Goal: Task Accomplishment & Management: Complete application form

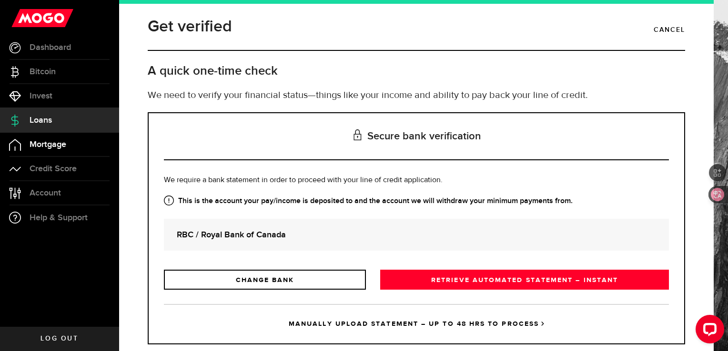
scroll to position [5, 0]
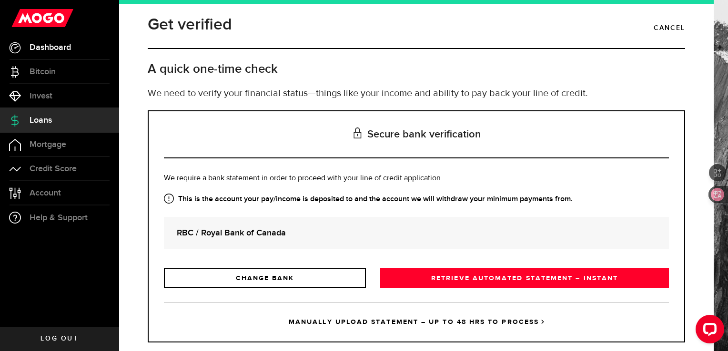
click at [63, 44] on span "Dashboard" at bounding box center [50, 47] width 41 height 9
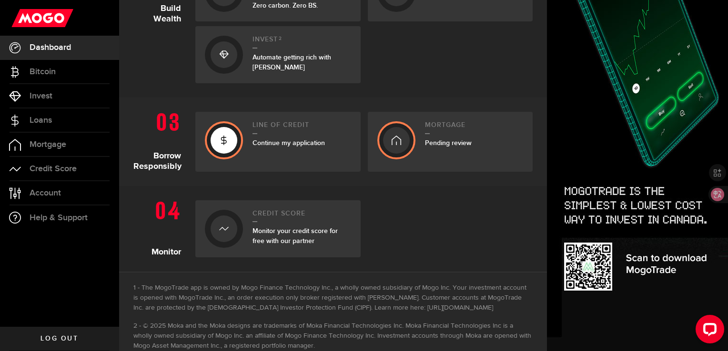
scroll to position [378, 0]
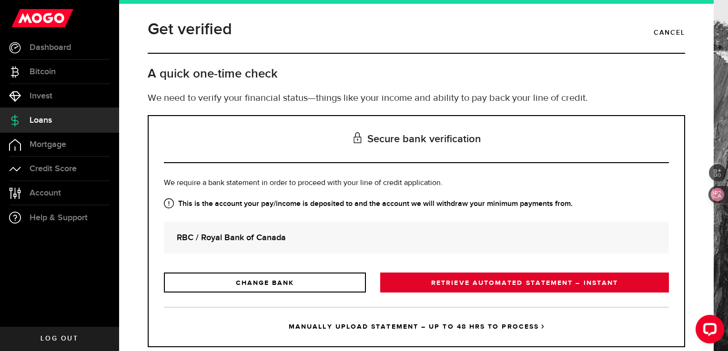
click at [533, 275] on link "RETRIEVE AUTOMATED STATEMENT – INSTANT" at bounding box center [524, 283] width 289 height 20
click at [569, 280] on link "RETRIEVE AUTOMATED STATEMENT – INSTANT" at bounding box center [524, 283] width 289 height 20
click at [537, 289] on link "RETRIEVE AUTOMATED STATEMENT – INSTANT" at bounding box center [524, 283] width 289 height 20
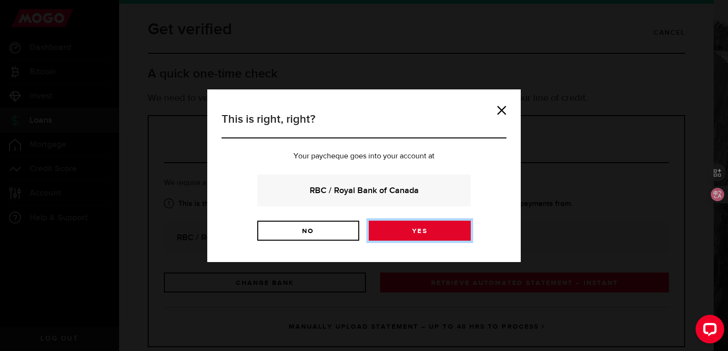
click at [446, 232] on link "Yes" at bounding box center [420, 231] width 102 height 20
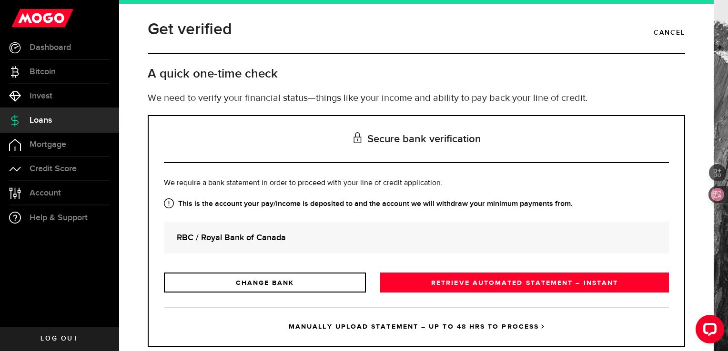
scroll to position [23, 0]
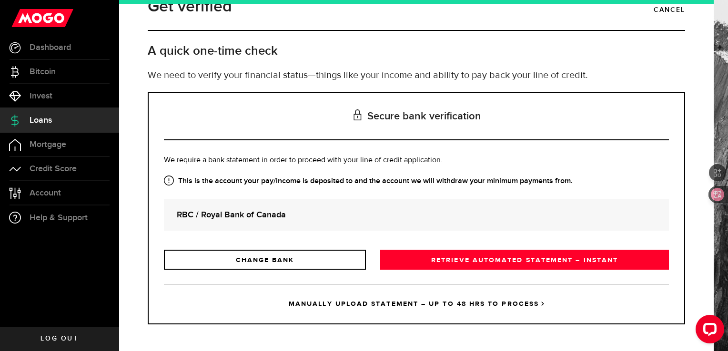
click at [71, 336] on span "Log out" at bounding box center [59, 339] width 38 height 7
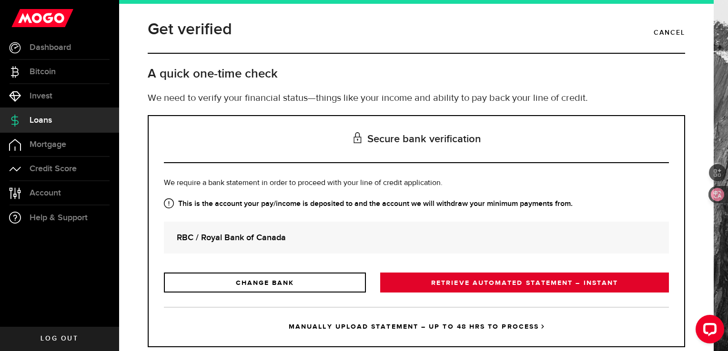
click at [498, 287] on link "RETRIEVE AUTOMATED STATEMENT – INSTANT" at bounding box center [524, 283] width 289 height 20
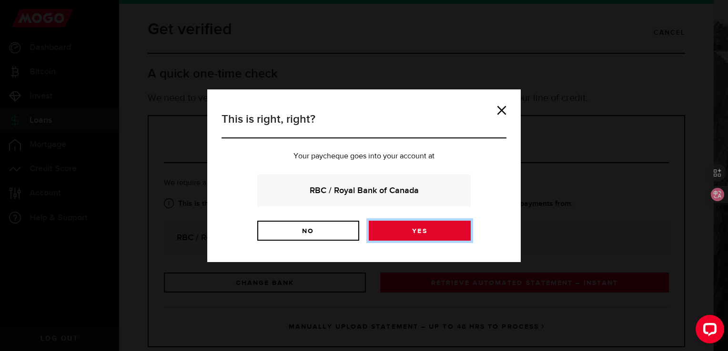
click at [438, 231] on link "Yes" at bounding box center [420, 231] width 102 height 20
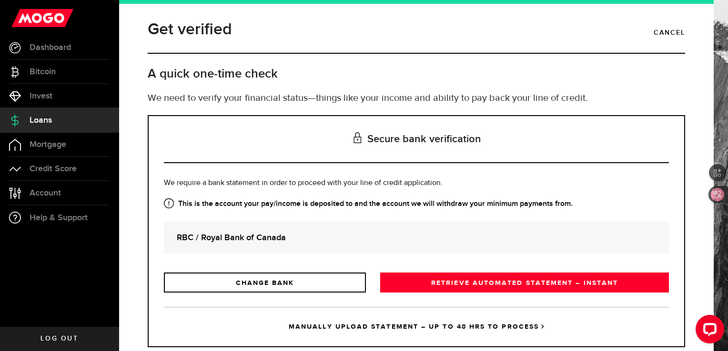
scroll to position [23, 0]
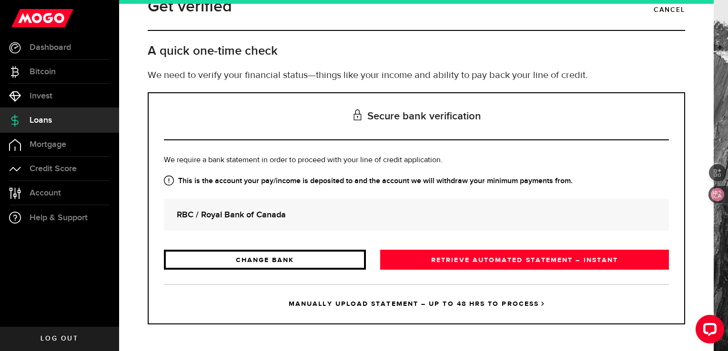
click at [249, 260] on link "CHANGE BANK" at bounding box center [265, 260] width 202 height 20
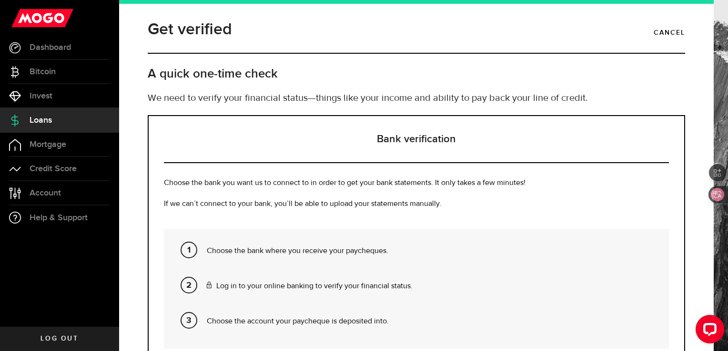
scroll to position [130, 0]
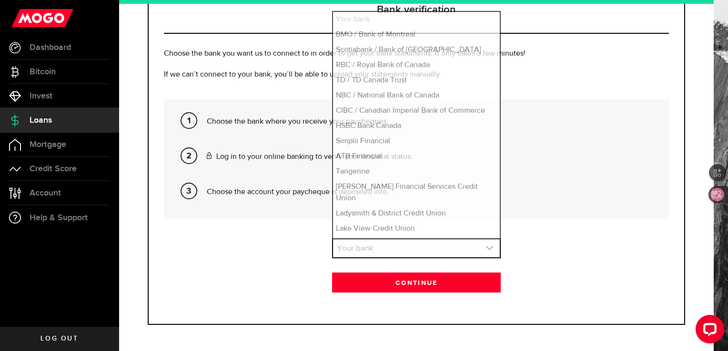
click at [385, 247] on link "expand select" at bounding box center [416, 248] width 166 height 18
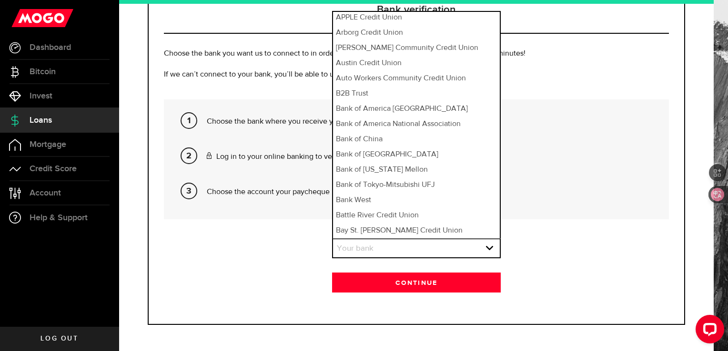
scroll to position [1783, 0]
drag, startPoint x: 492, startPoint y: 66, endPoint x: 521, endPoint y: 48, distance: 34.6
click at [521, 48] on p "Choose the bank you want us to connect to in order to get your bank statements.…" at bounding box center [416, 53] width 505 height 11
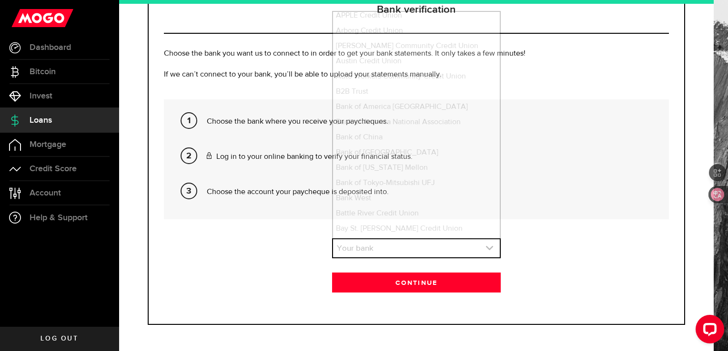
click at [420, 246] on link "expand select" at bounding box center [416, 248] width 166 height 18
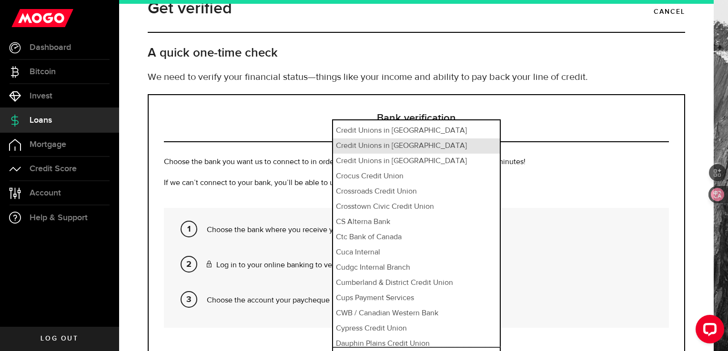
scroll to position [3165, 0]
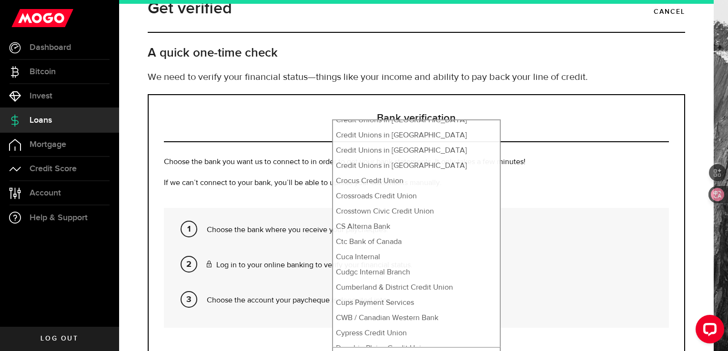
click at [522, 111] on h3 "Bank verification" at bounding box center [416, 118] width 505 height 47
